Goal: Task Accomplishment & Management: Use online tool/utility

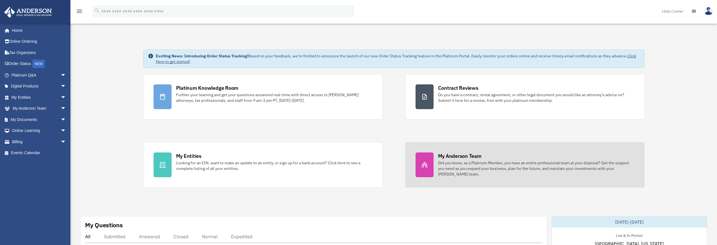
click at [438, 167] on div "Did you know, as a Platinum Member, you have an entire professional team at you…" at bounding box center [536, 168] width 196 height 17
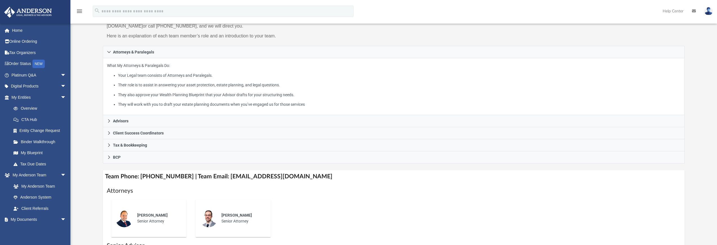
scroll to position [163, 0]
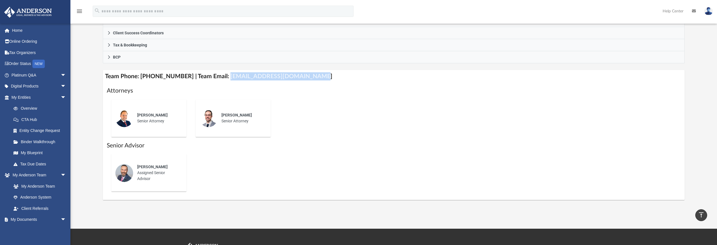
drag, startPoint x: 308, startPoint y: 78, endPoint x: 220, endPoint y: 74, distance: 88.3
click at [220, 74] on h4 "Team Phone: [PHONE_NUMBER] | Team Email: [EMAIL_ADDRESS][DOMAIN_NAME]" at bounding box center [394, 76] width 582 height 13
copy h4 "[EMAIL_ADDRESS][DOMAIN_NAME]"
click at [219, 115] on div "[PERSON_NAME] Senior Attorney" at bounding box center [241, 118] width 49 height 20
click at [230, 119] on div "[PERSON_NAME] Senior Attorney" at bounding box center [241, 118] width 49 height 20
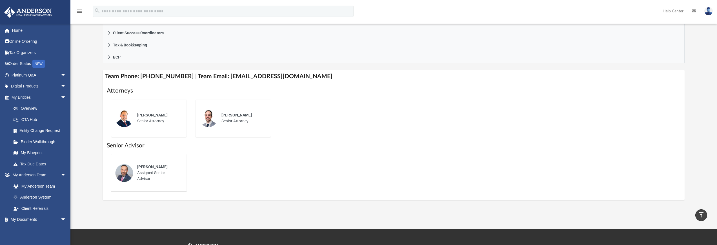
click at [210, 119] on img at bounding box center [208, 118] width 18 height 18
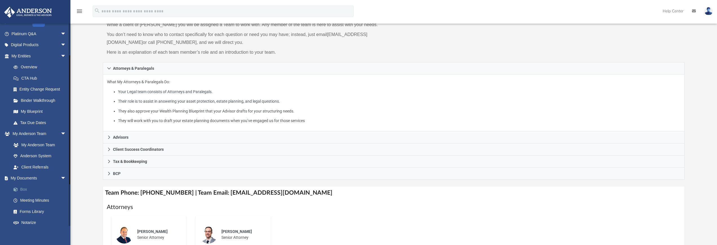
scroll to position [48, 0]
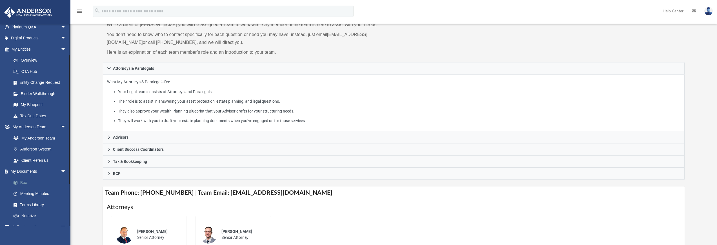
click at [28, 181] on link "Box" at bounding box center [41, 182] width 67 height 11
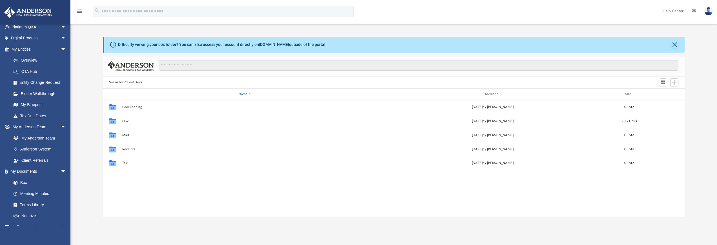
scroll to position [124, 577]
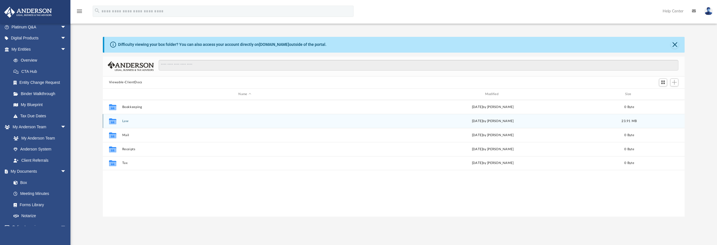
click at [126, 119] on button "Law" at bounding box center [244, 121] width 245 height 4
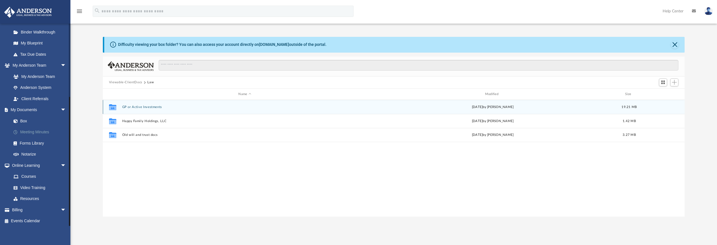
scroll to position [112, 0]
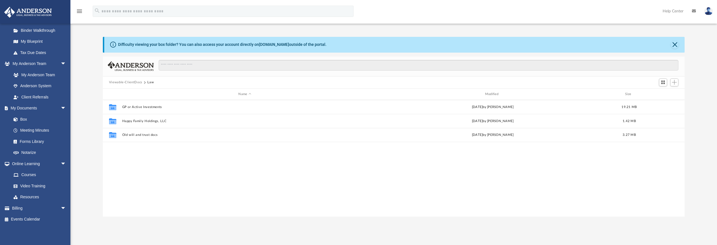
click at [129, 84] on button "Viewable-ClientDocs" at bounding box center [125, 82] width 33 height 5
click at [676, 81] on span "Add" at bounding box center [674, 82] width 5 height 5
click at [664, 94] on li "Upload" at bounding box center [666, 94] width 18 height 6
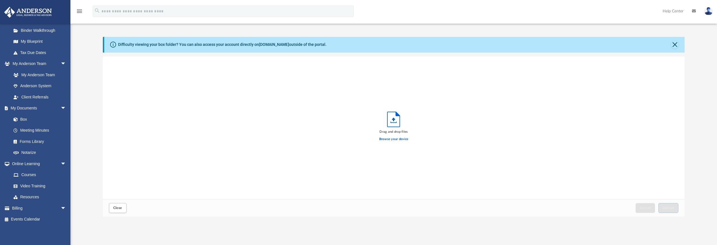
scroll to position [139, 577]
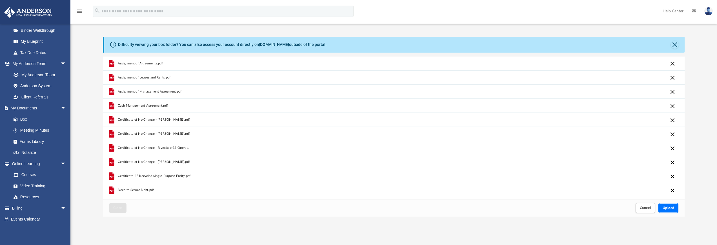
click at [668, 209] on span "Upload" at bounding box center [668, 207] width 12 height 3
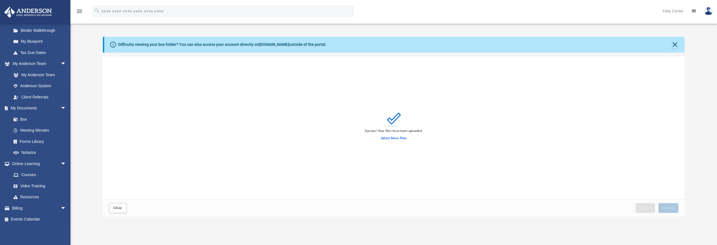
scroll to position [0, 0]
click at [117, 209] on span "Close" at bounding box center [117, 207] width 9 height 3
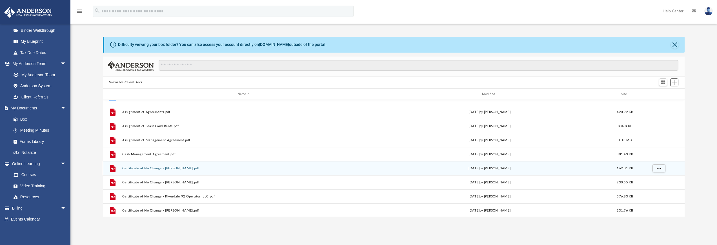
scroll to position [58, 0]
